Goal: Information Seeking & Learning: Learn about a topic

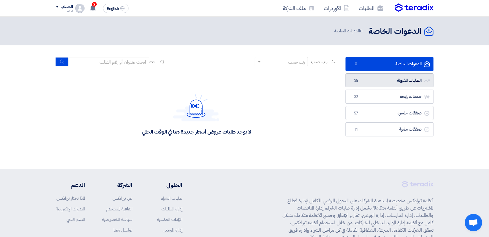
click at [361, 83] on link "الطلبات المقبولة الطلبات المقبولة 35" at bounding box center [389, 80] width 88 height 14
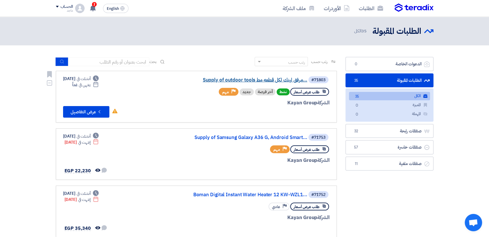
click at [238, 78] on link "Supply of outdoor tools مرفق لينك لكل قطعه مط..." at bounding box center [249, 80] width 116 height 5
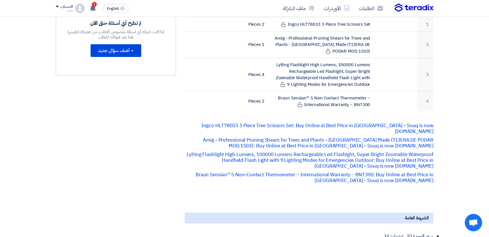
scroll to position [201, 0]
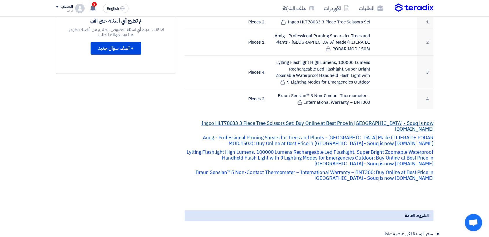
click at [258, 120] on link "Ingco HLT78033 3 Piece Tree Scissors Set: Buy Online at Best Price in [GEOGRAPH…" at bounding box center [317, 126] width 232 height 13
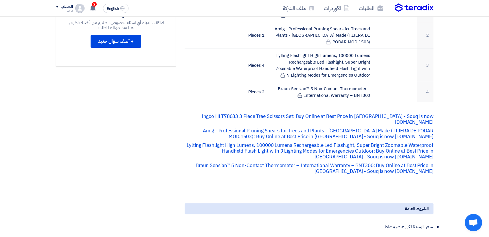
scroll to position [207, 0]
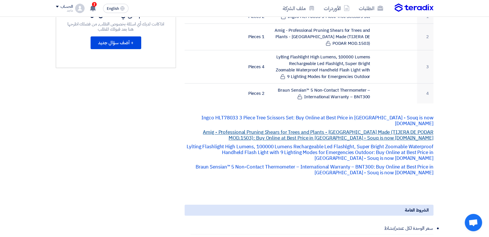
click at [263, 129] on link "Amig - Professional Pruning Shears for Trees and Plants - [GEOGRAPHIC_DATA] Mad…" at bounding box center [318, 135] width 230 height 13
